Goal: Download file/media

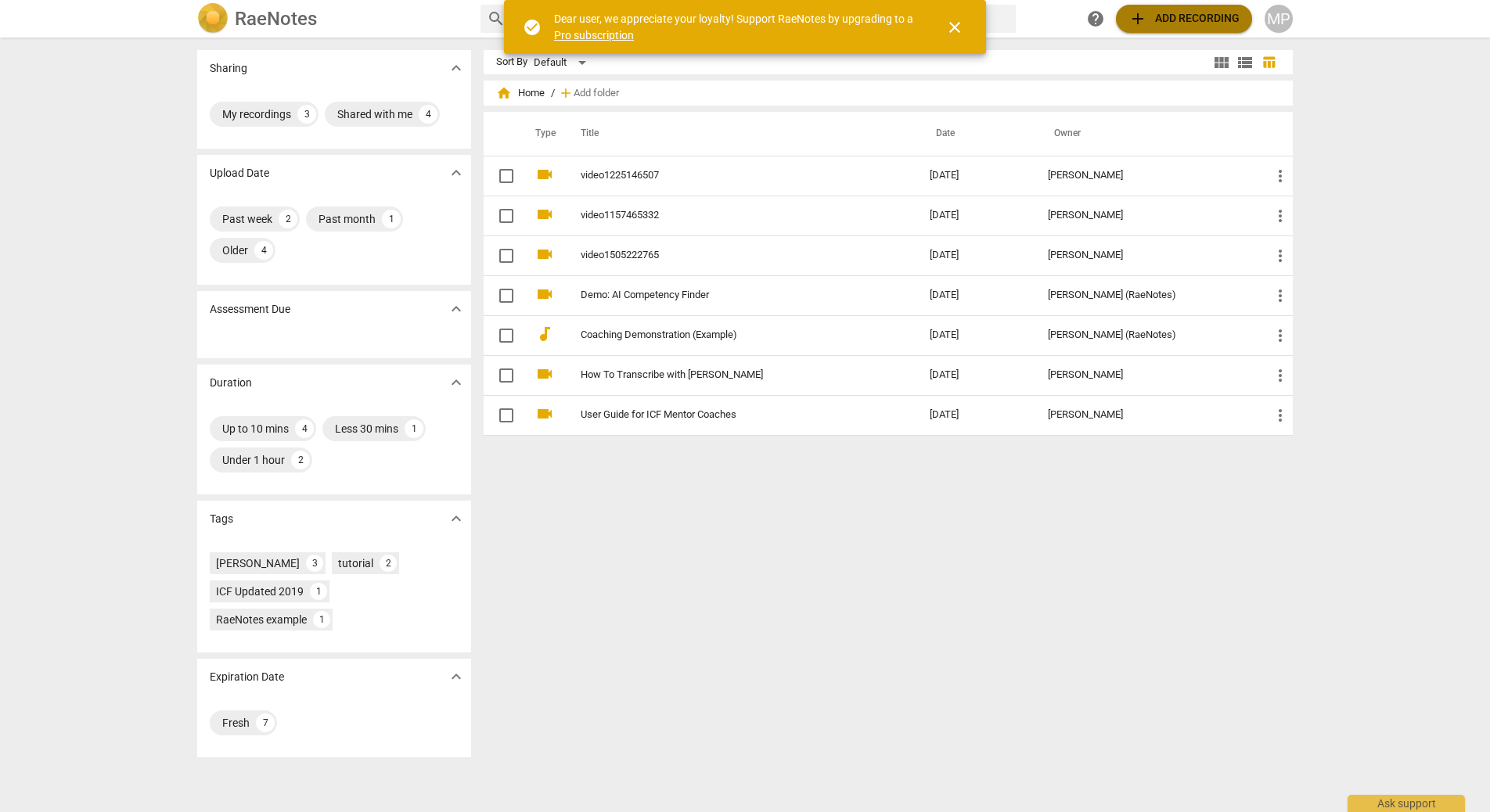
click at [1171, 24] on span "add Add recording" at bounding box center [1184, 18] width 111 height 19
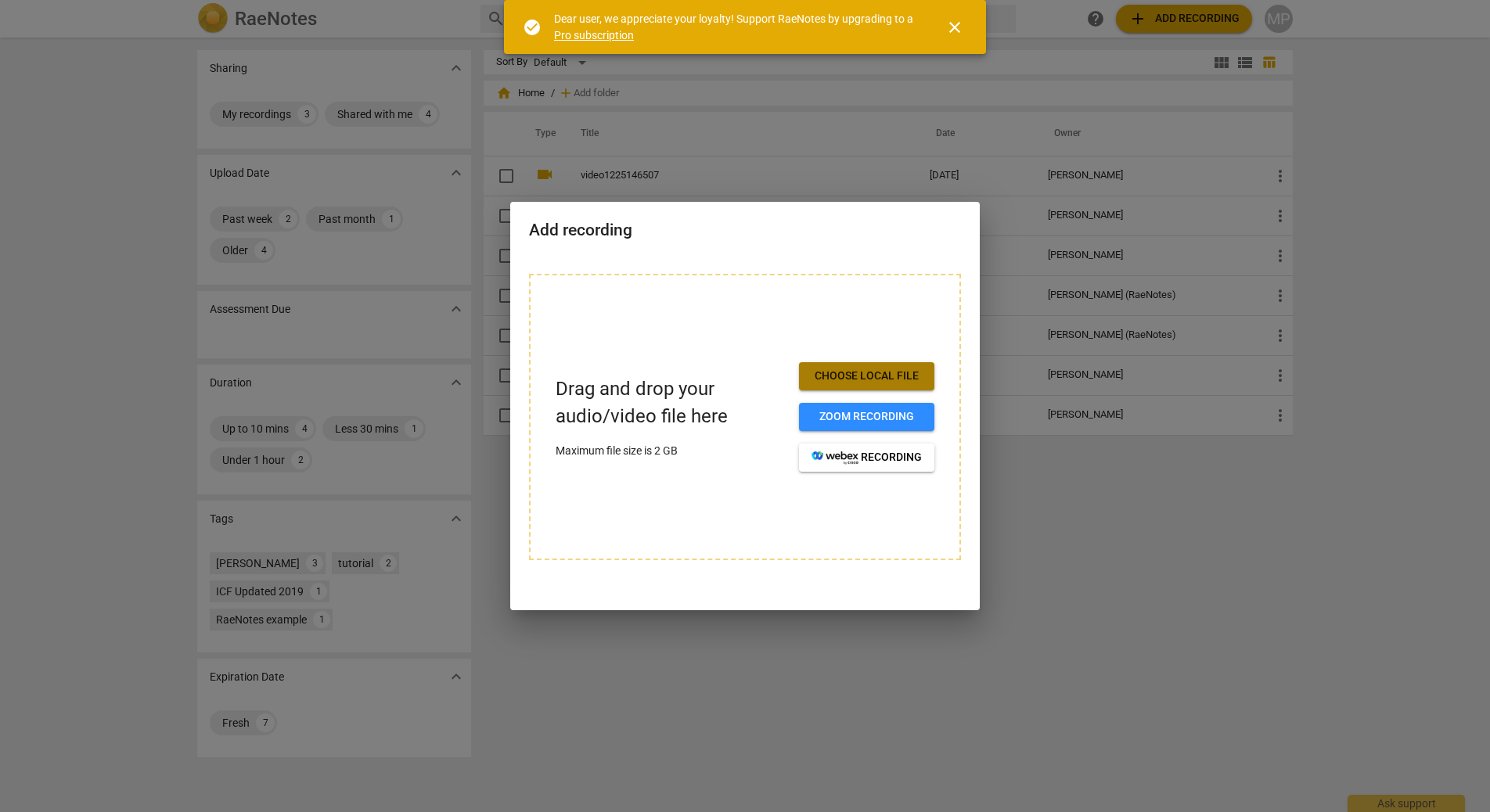
click at [885, 378] on span "Choose local file" at bounding box center [866, 376] width 110 height 16
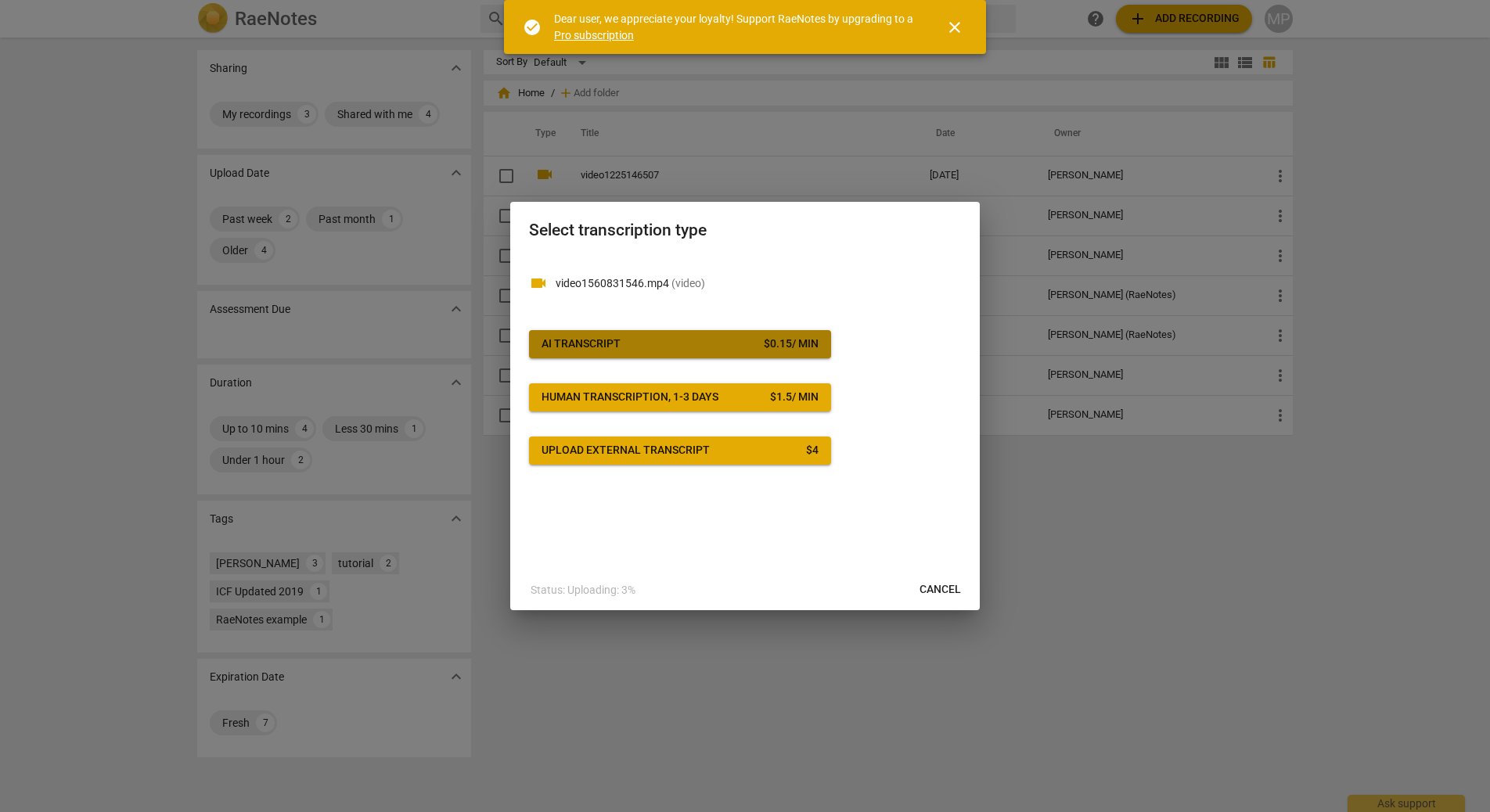
click at [750, 334] on button "AI Transcript $ 0.15 / min" at bounding box center [679, 344] width 302 height 28
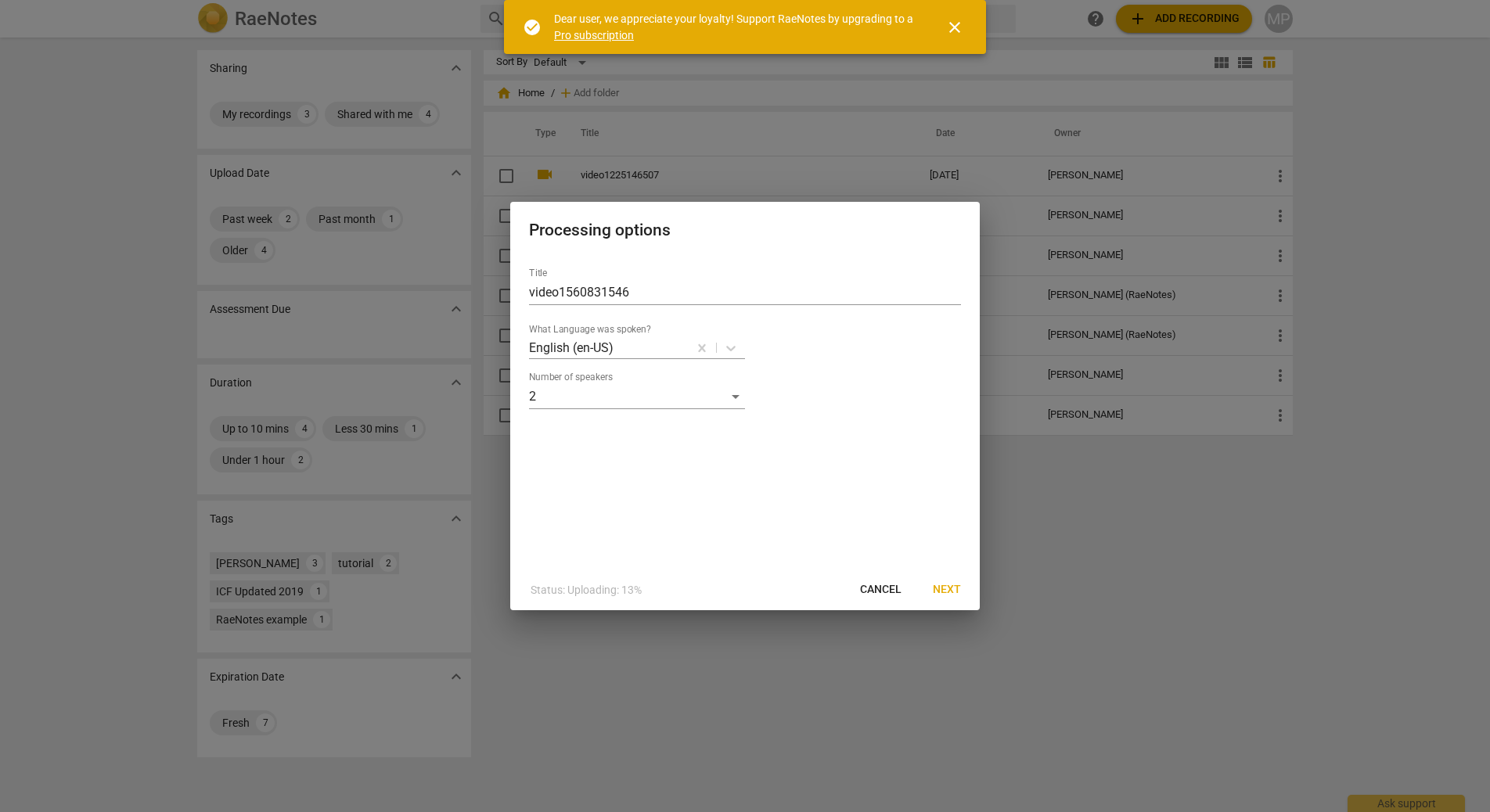
click at [955, 588] on span "Next" at bounding box center [947, 590] width 28 height 16
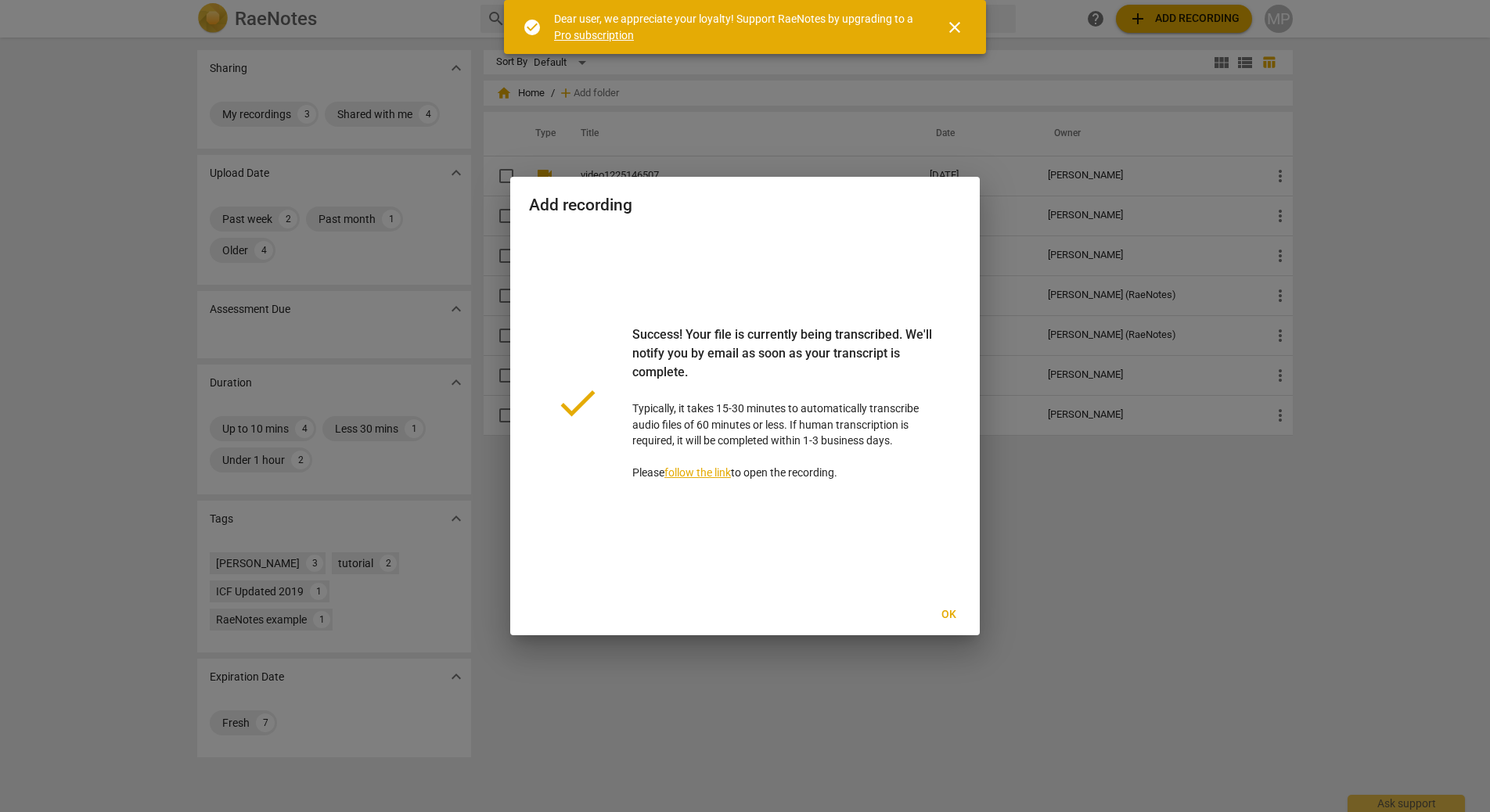
click at [949, 615] on span "Ok" at bounding box center [948, 615] width 25 height 16
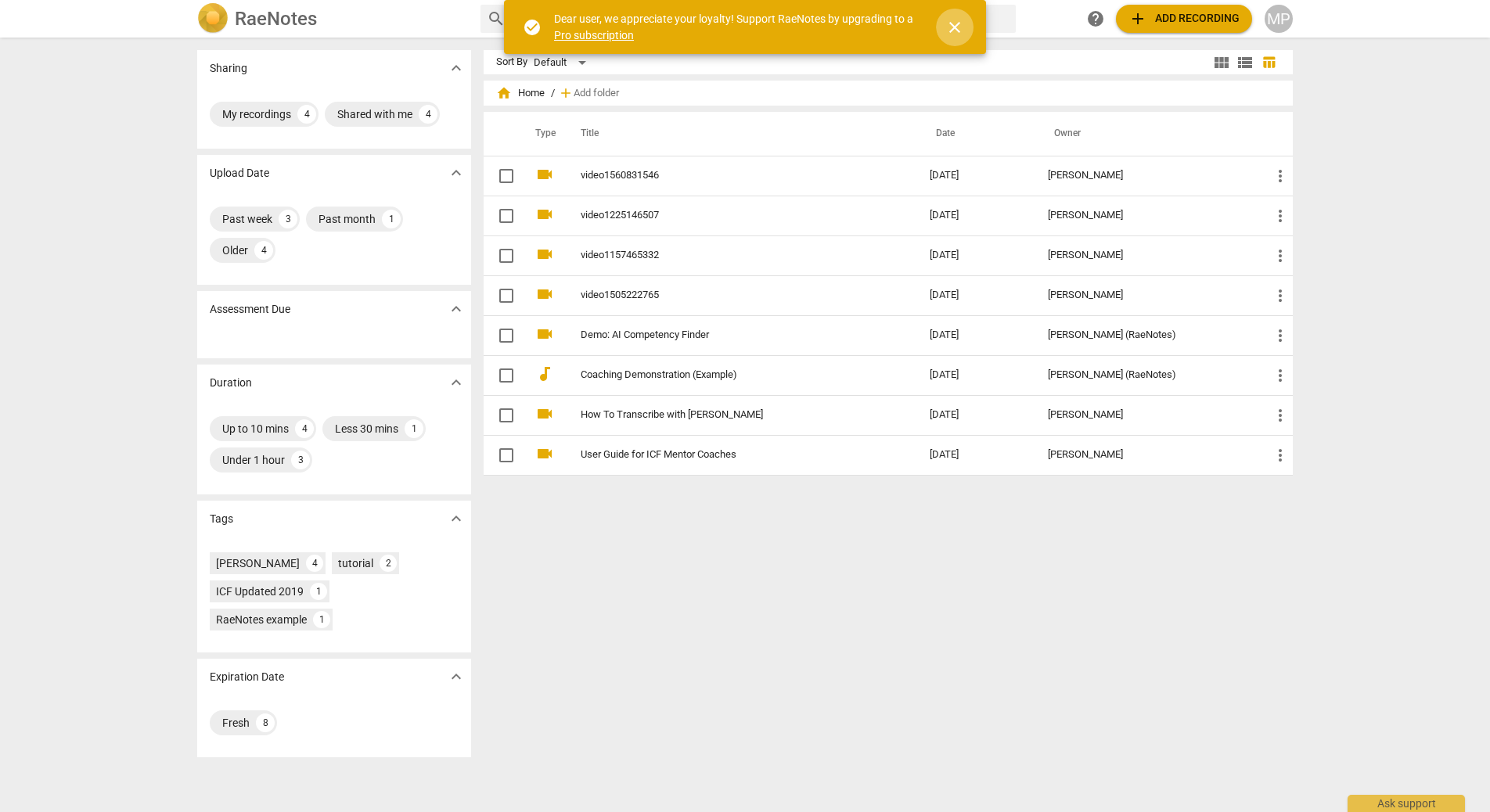
click at [952, 32] on span "close" at bounding box center [955, 27] width 19 height 19
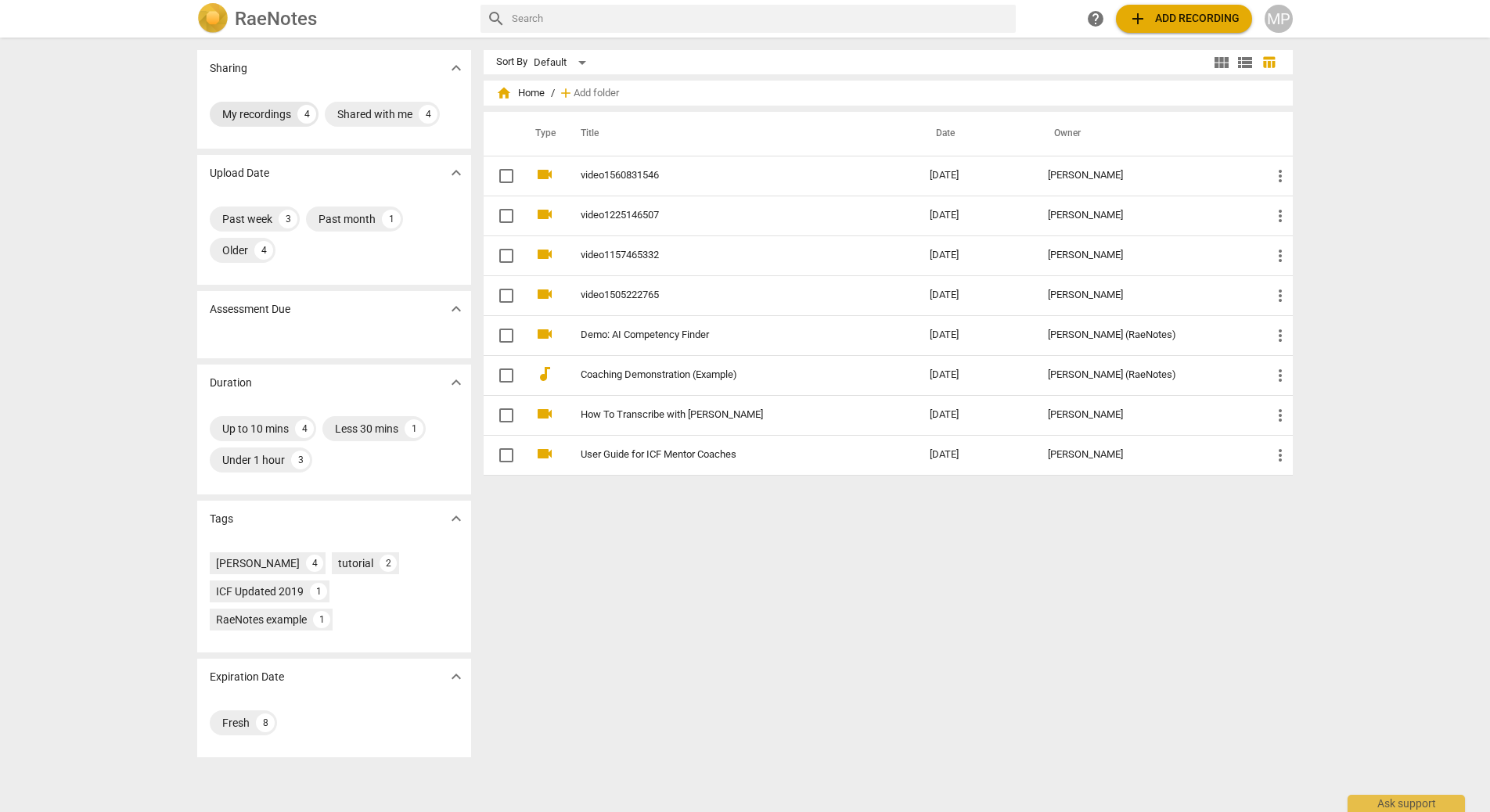
click at [265, 115] on div "My recordings" at bounding box center [256, 114] width 69 height 16
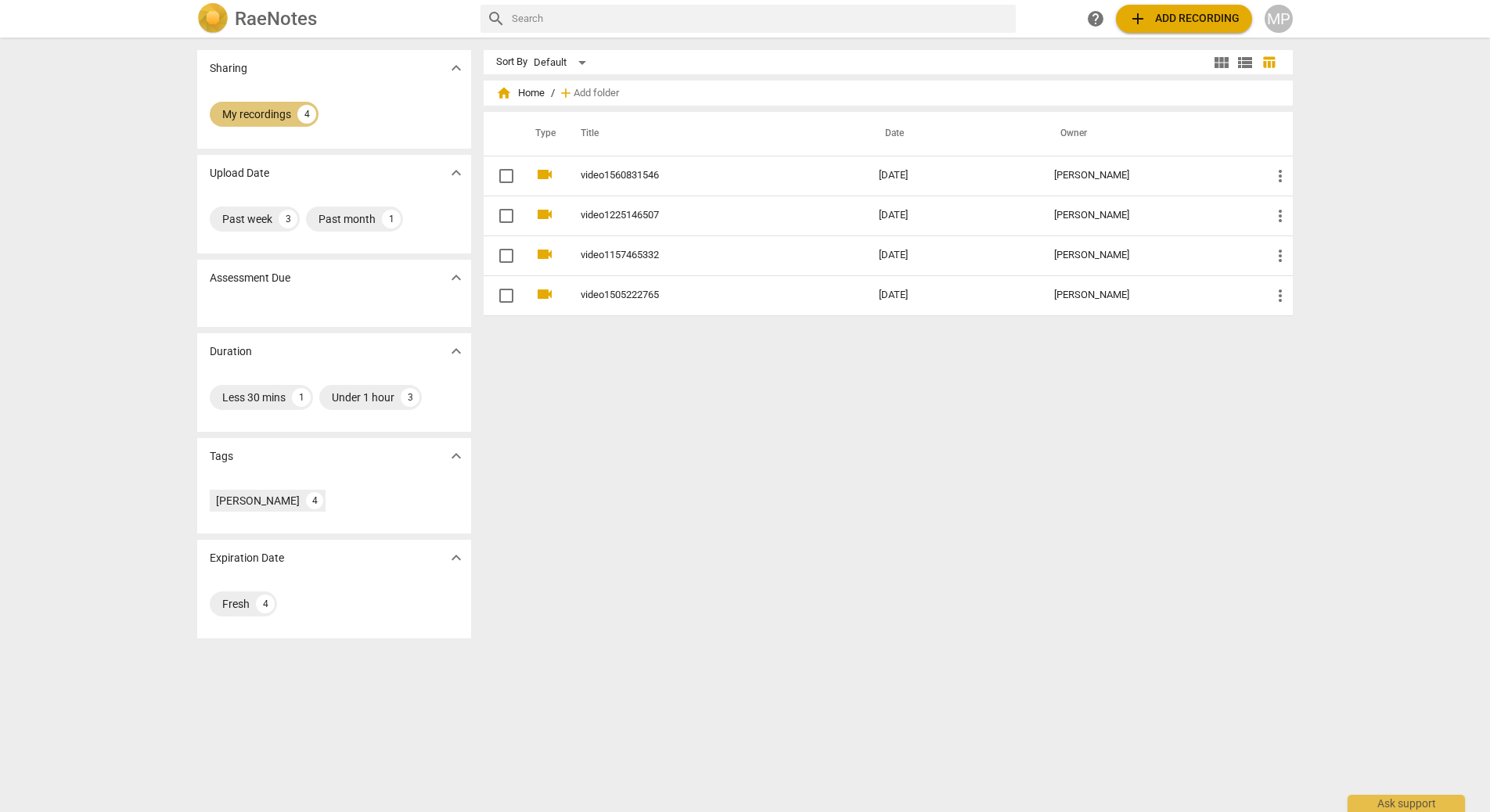
click at [265, 115] on div "My recordings" at bounding box center [256, 114] width 69 height 16
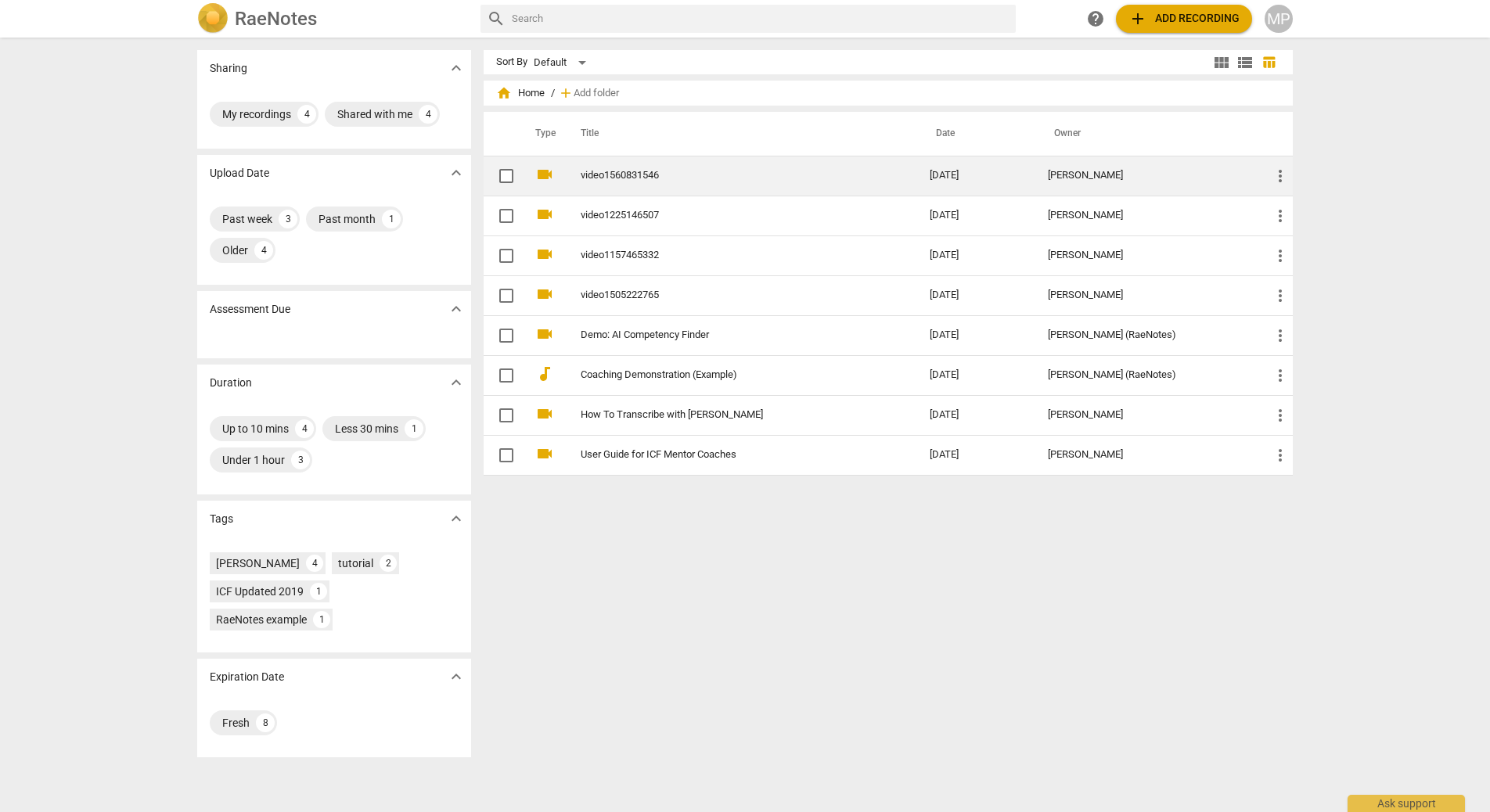
click at [597, 176] on link "video1560831546" at bounding box center [727, 176] width 293 height 12
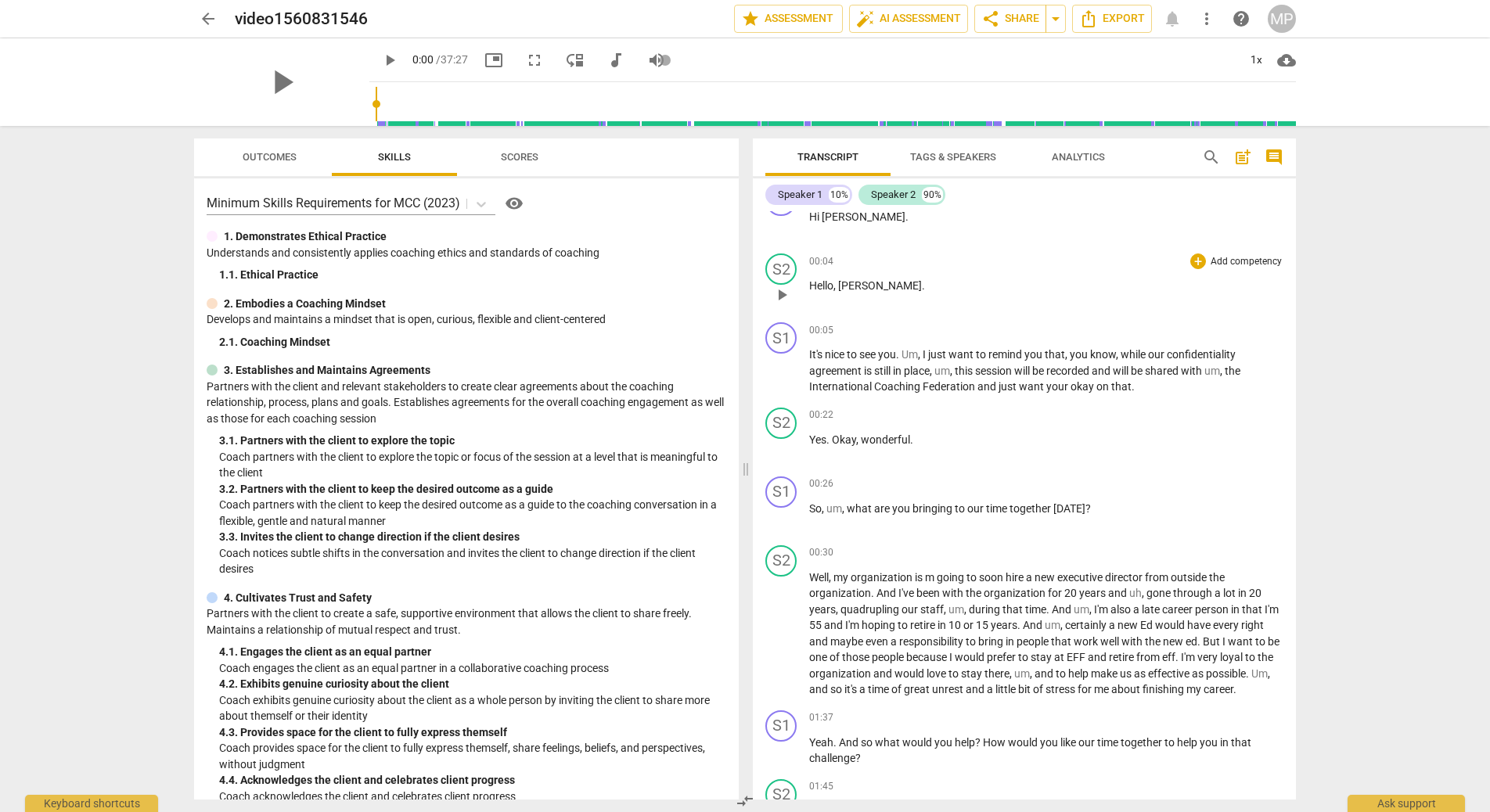
scroll to position [36, 0]
click at [922, 284] on span "." at bounding box center [923, 283] width 3 height 13
click at [913, 302] on div "00:04 + Add competency keyboard_arrow_right Hello , [PERSON_NAME] ." at bounding box center [1046, 279] width 474 height 57
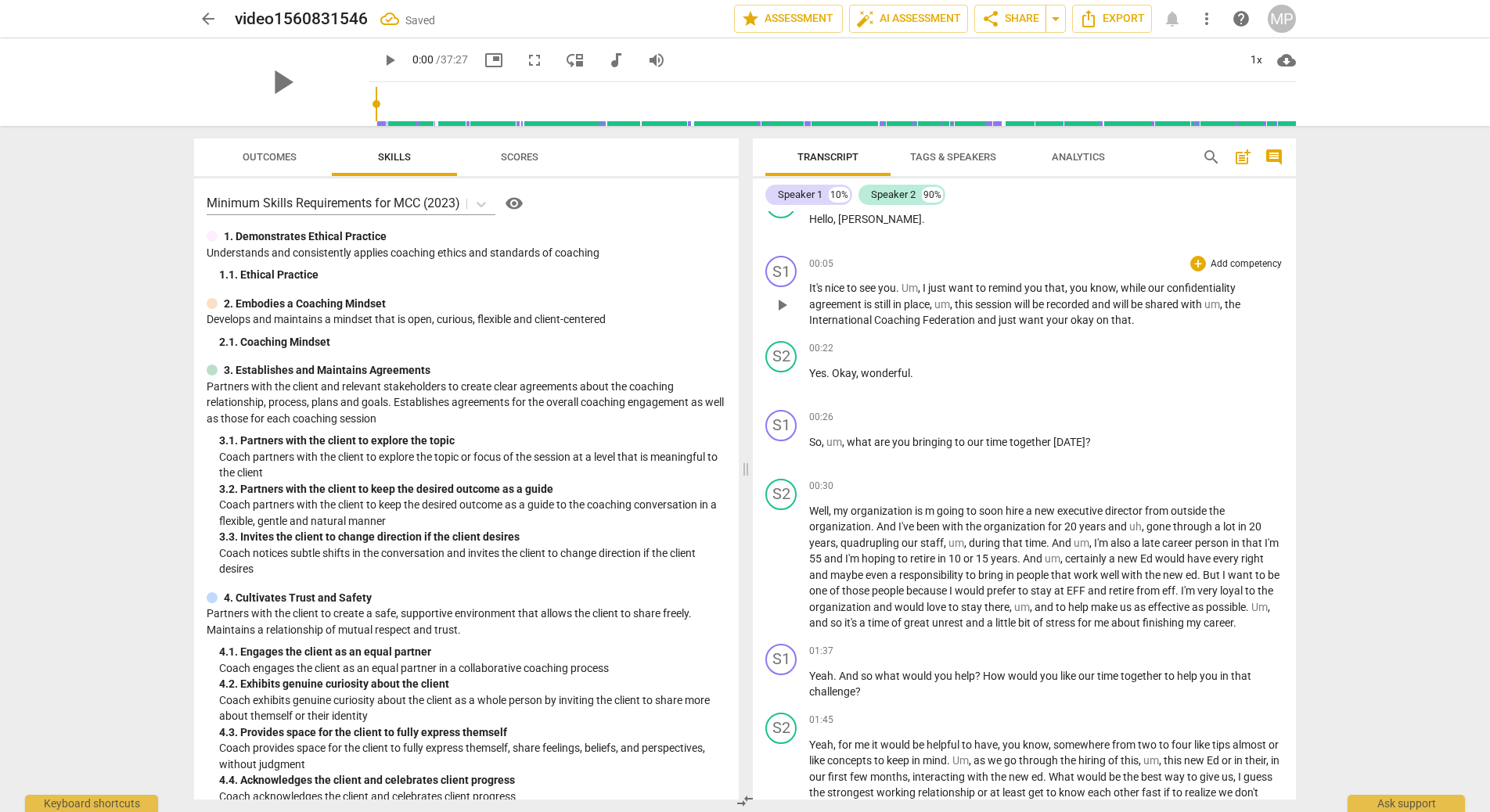
scroll to position [103, 0]
drag, startPoint x: 847, startPoint y: 441, endPoint x: 828, endPoint y: 441, distance: 19.0
click at [828, 441] on p "So , um , what are you bringing to our time together [DATE] ?" at bounding box center [1046, 438] width 474 height 17
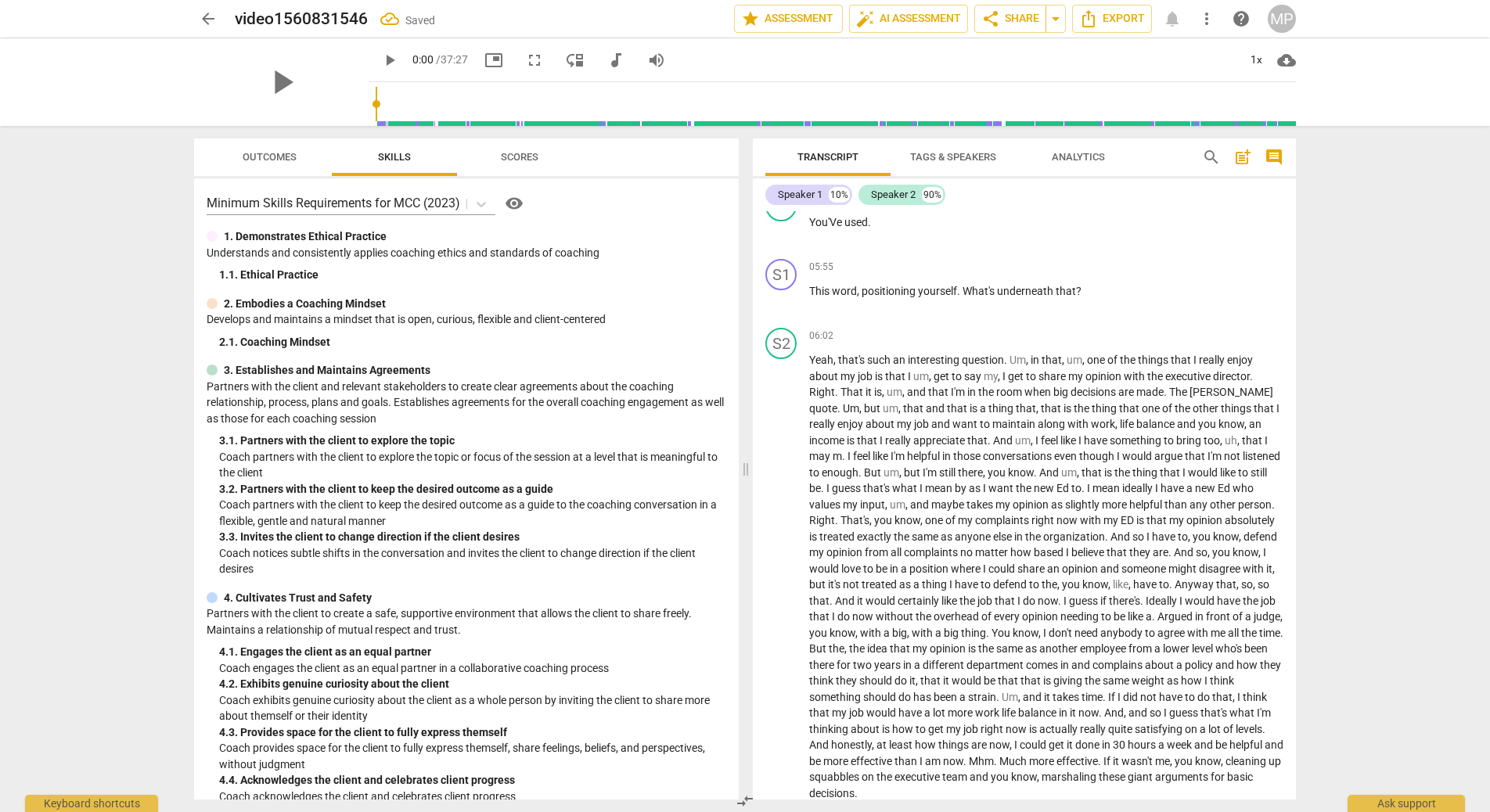
scroll to position [1576, 0]
click at [1097, 15] on icon "Export" at bounding box center [1088, 18] width 19 height 19
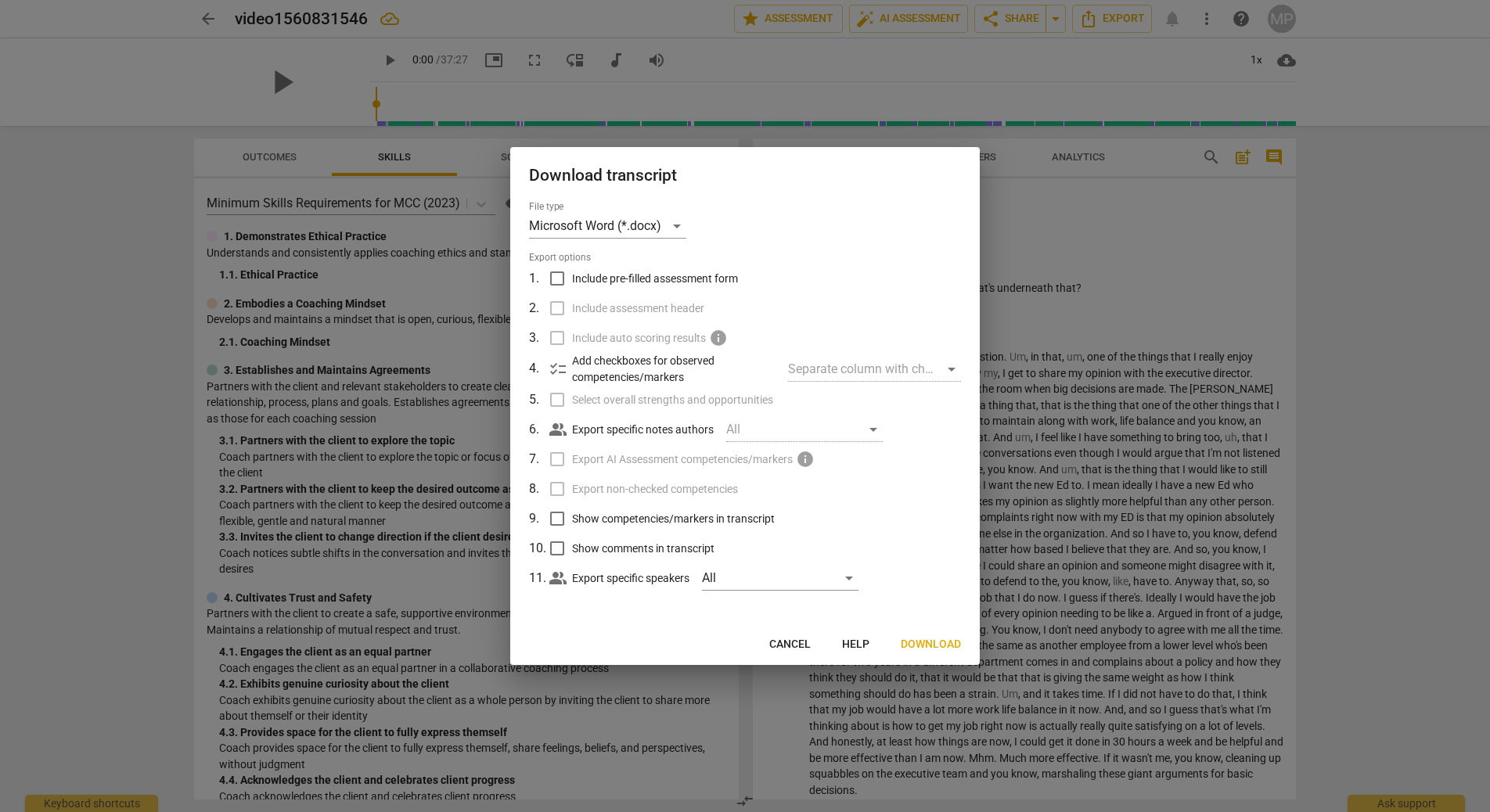
click at [937, 642] on span "Download" at bounding box center [931, 645] width 61 height 16
